Goal: Information Seeking & Learning: Learn about a topic

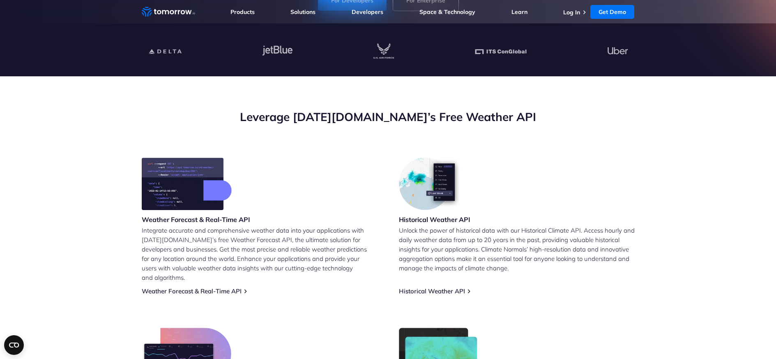
scroll to position [384, 0]
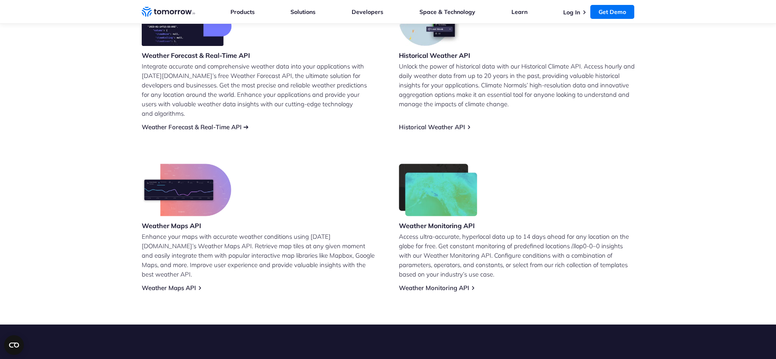
click at [204, 123] on link "Weather Forecast & Real-Time API" at bounding box center [192, 127] width 100 height 8
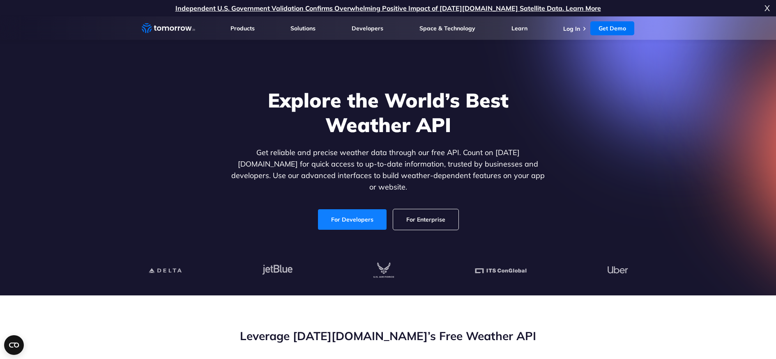
click at [335, 209] on link "For Developers" at bounding box center [352, 219] width 69 height 21
click at [335, 210] on link "For Developers" at bounding box center [352, 219] width 69 height 21
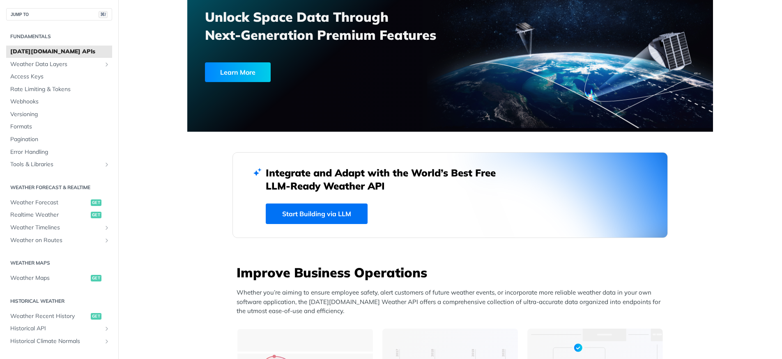
scroll to position [139, 0]
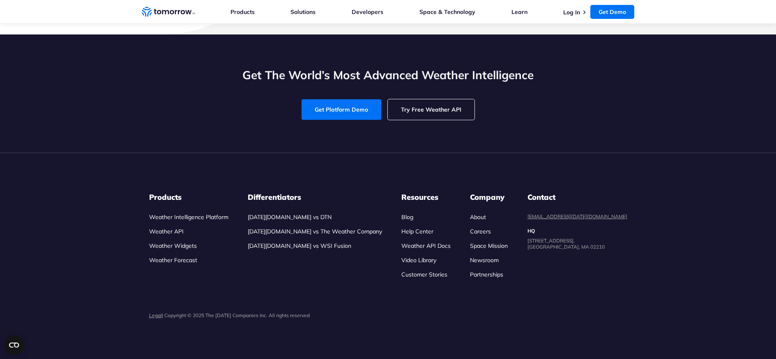
scroll to position [3636, 0]
